Goal: Transaction & Acquisition: Purchase product/service

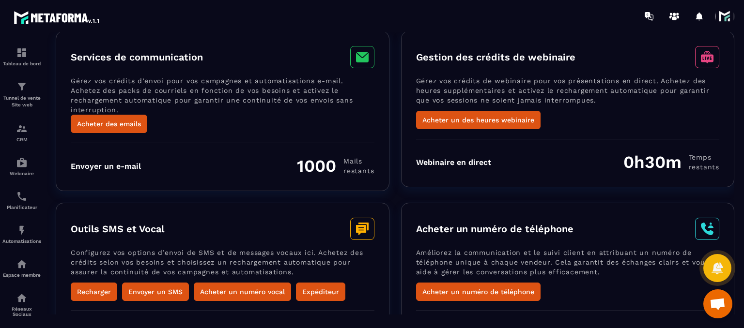
scroll to position [123, 0]
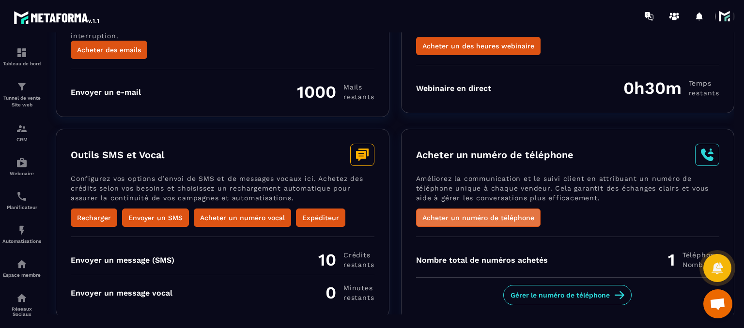
click at [469, 214] on button "Acheter un numéro de téléphone" at bounding box center [478, 218] width 124 height 18
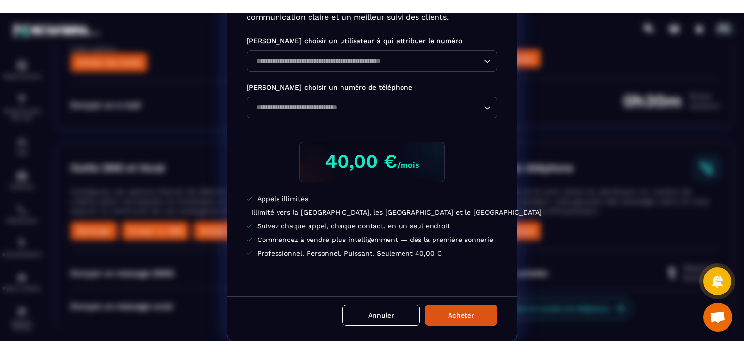
scroll to position [0, 0]
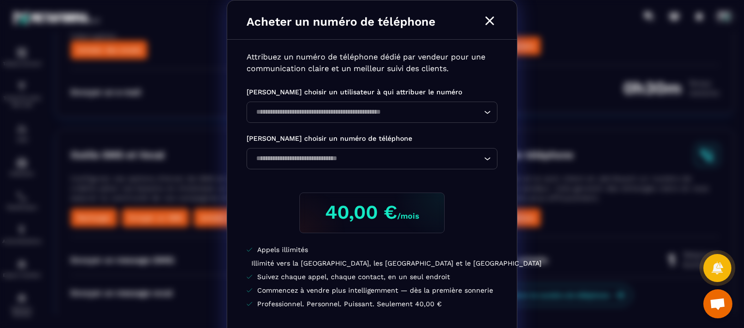
click at [485, 20] on icon "Modal window" at bounding box center [489, 20] width 9 height 9
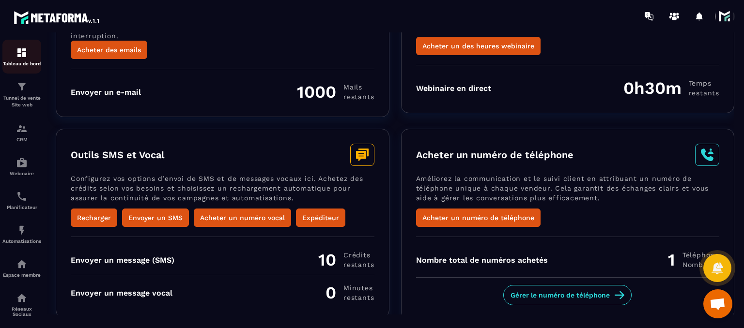
click at [16, 53] on img at bounding box center [22, 53] width 12 height 12
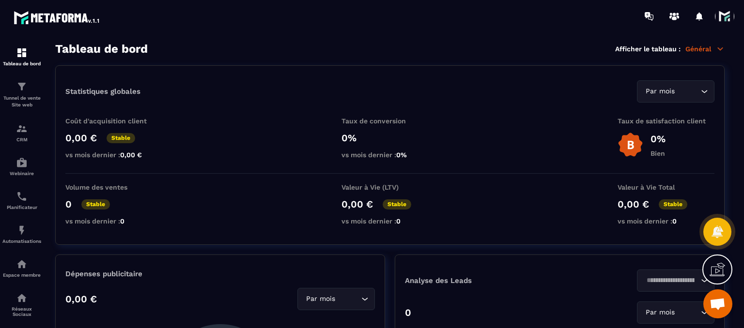
click at [705, 48] on p "Général" at bounding box center [704, 49] width 39 height 9
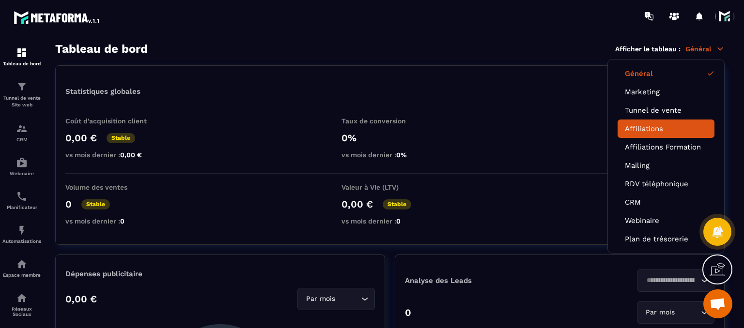
click at [655, 130] on link "Affiliations" at bounding box center [666, 128] width 82 height 9
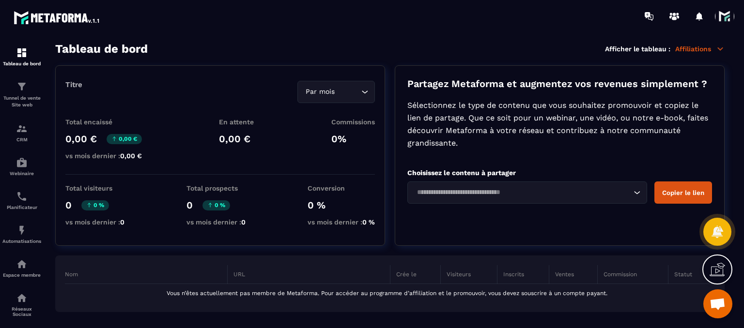
click at [560, 200] on div "Loading..." at bounding box center [527, 193] width 240 height 22
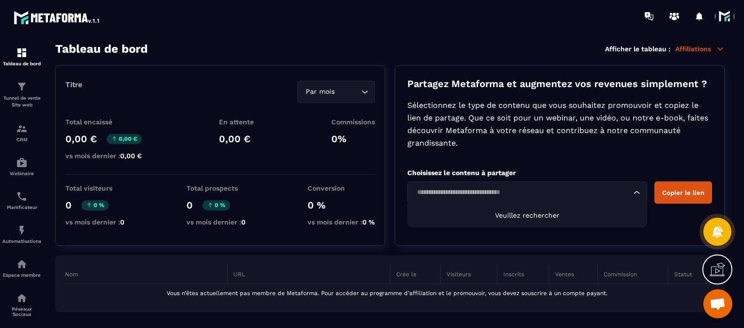
click at [556, 200] on div "Loading..." at bounding box center [527, 193] width 240 height 22
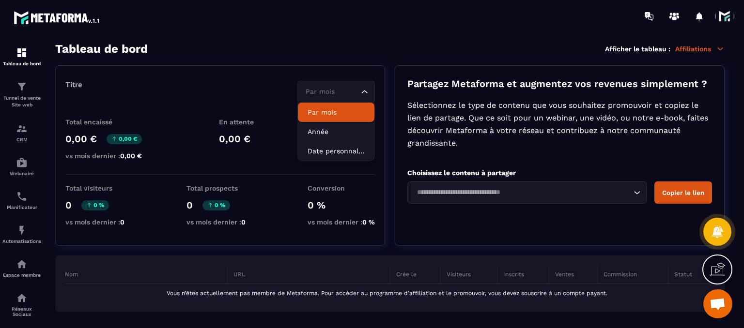
click at [343, 90] on input "Search for option" at bounding box center [331, 92] width 55 height 11
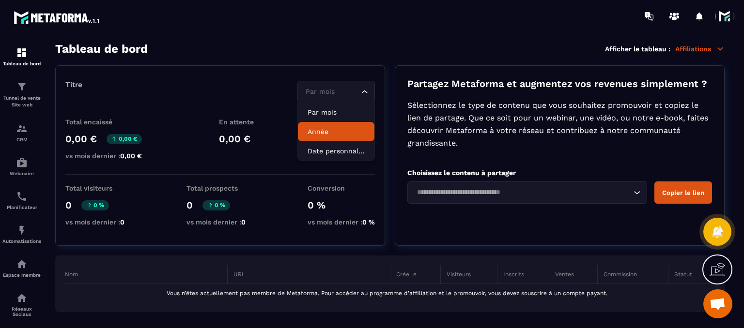
click at [333, 134] on p "Année" at bounding box center [336, 132] width 57 height 10
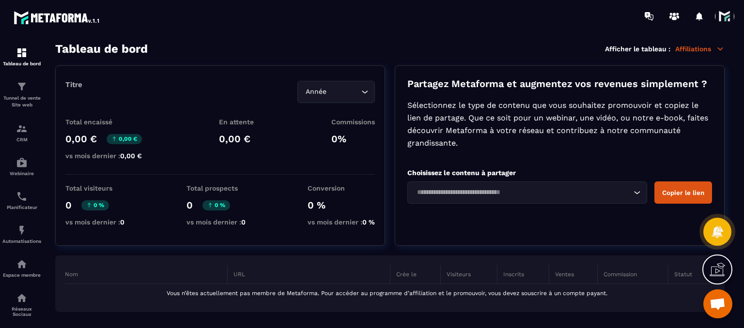
click at [358, 96] on input "Search for option" at bounding box center [344, 92] width 30 height 11
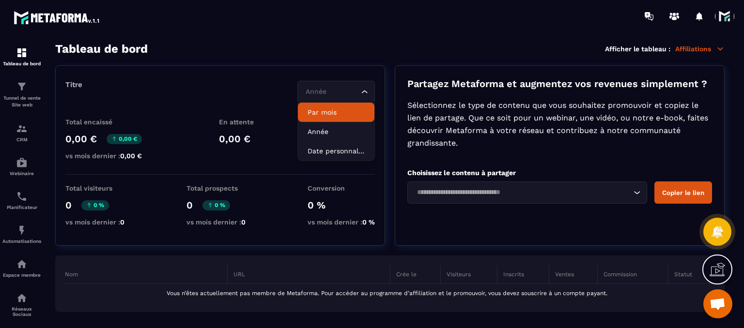
click at [326, 118] on li "Par mois" at bounding box center [336, 112] width 77 height 19
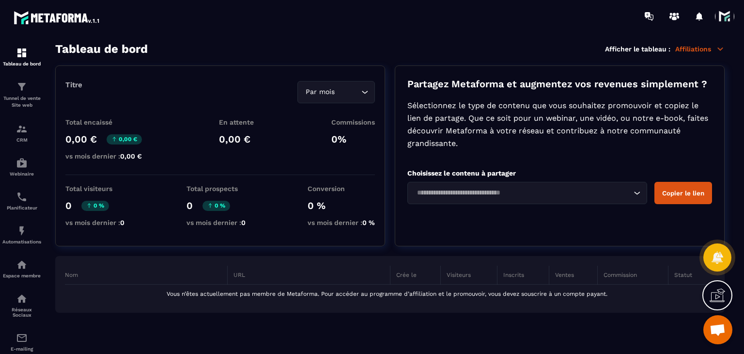
click at [725, 7] on span at bounding box center [724, 16] width 19 height 19
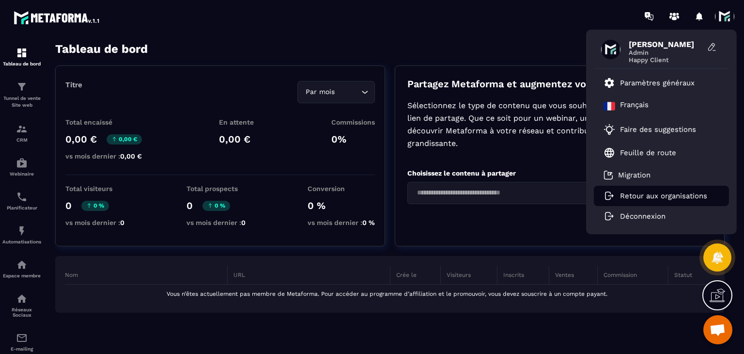
click at [651, 200] on p "Retour aux organisations" at bounding box center [663, 195] width 87 height 9
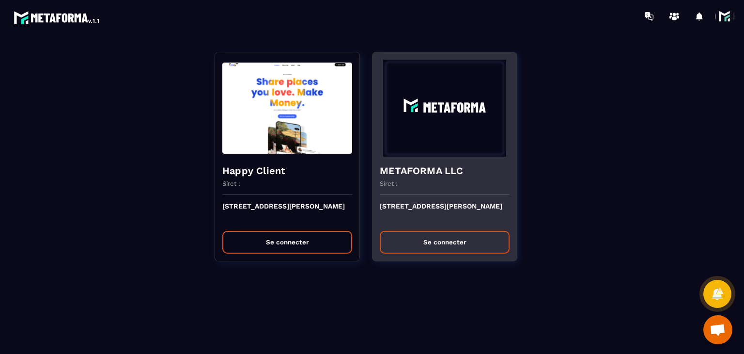
click at [450, 235] on button "Se connecter" at bounding box center [445, 242] width 130 height 23
